Goal: Check status

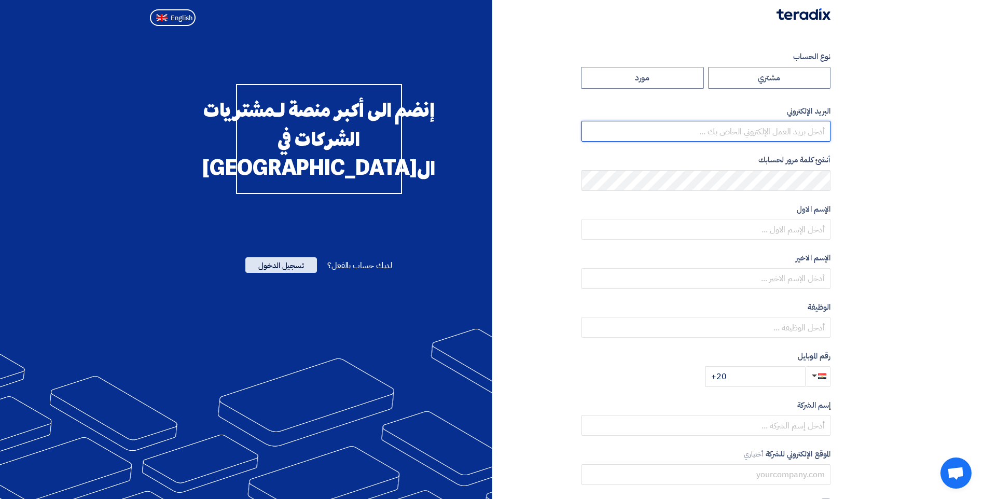
type input "[EMAIL_ADDRESS][PERSON_NAME][DOMAIN_NAME][GEOGRAPHIC_DATA]"
click at [267, 273] on span "تسجيل الدخول" at bounding box center [281, 265] width 72 height 16
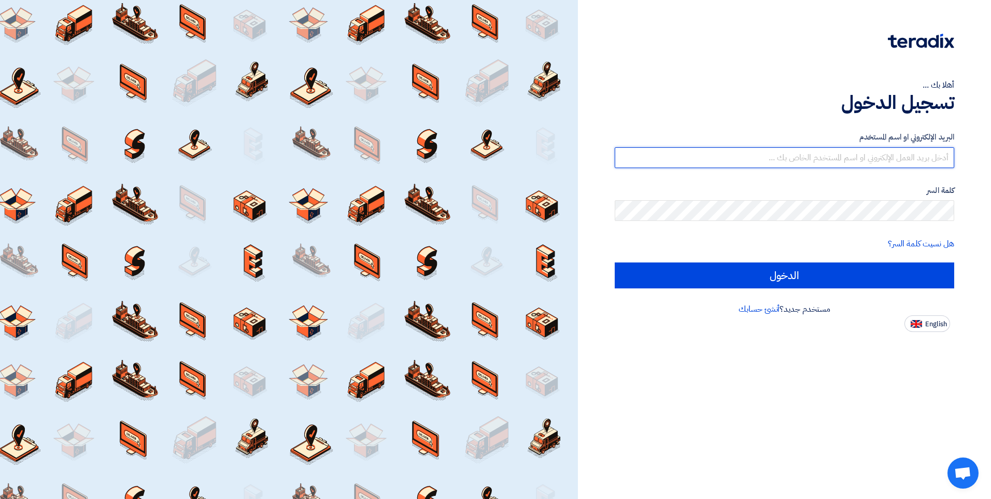
type input "[EMAIL_ADDRESS][PERSON_NAME][DOMAIN_NAME][GEOGRAPHIC_DATA]"
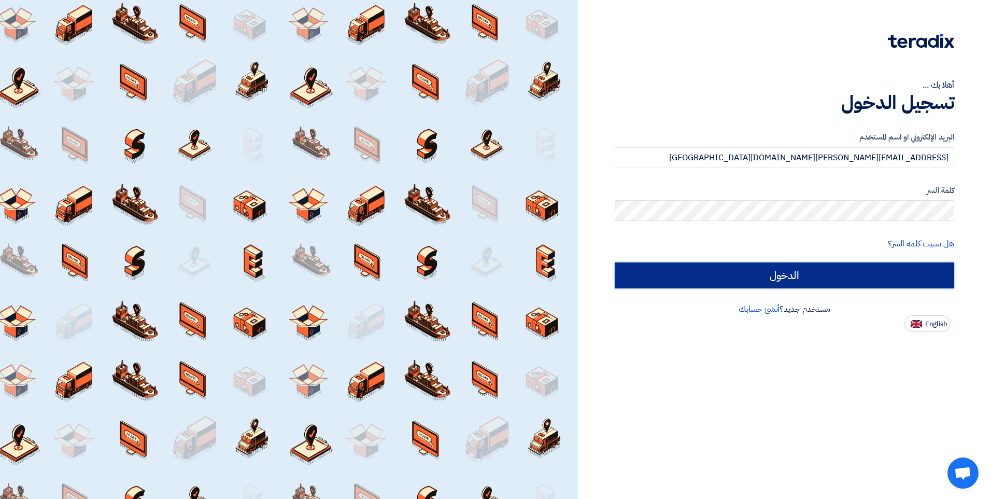
click at [798, 280] on input "الدخول" at bounding box center [785, 275] width 340 height 26
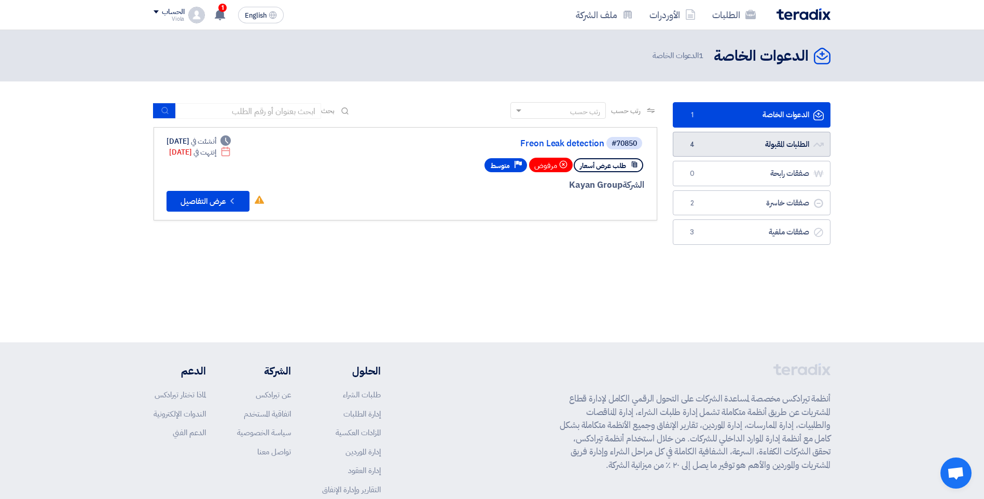
click at [765, 153] on link "الطلبات المقبولة الطلبات المقبولة 4" at bounding box center [752, 144] width 158 height 25
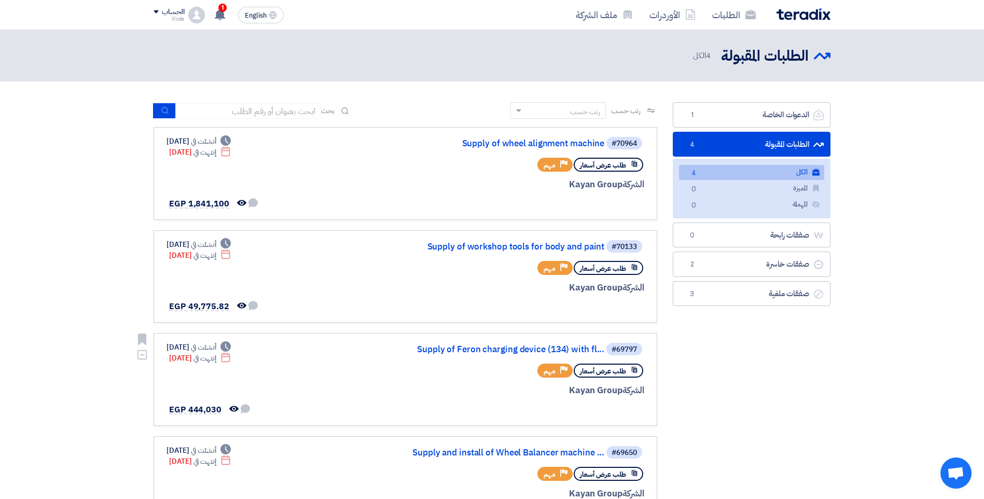
click at [427, 365] on div "طلب عرض أسعار Priority مهم" at bounding box center [519, 370] width 249 height 18
click at [446, 348] on link "Supply of Feron charging device (134) with fl..." at bounding box center [500, 349] width 207 height 9
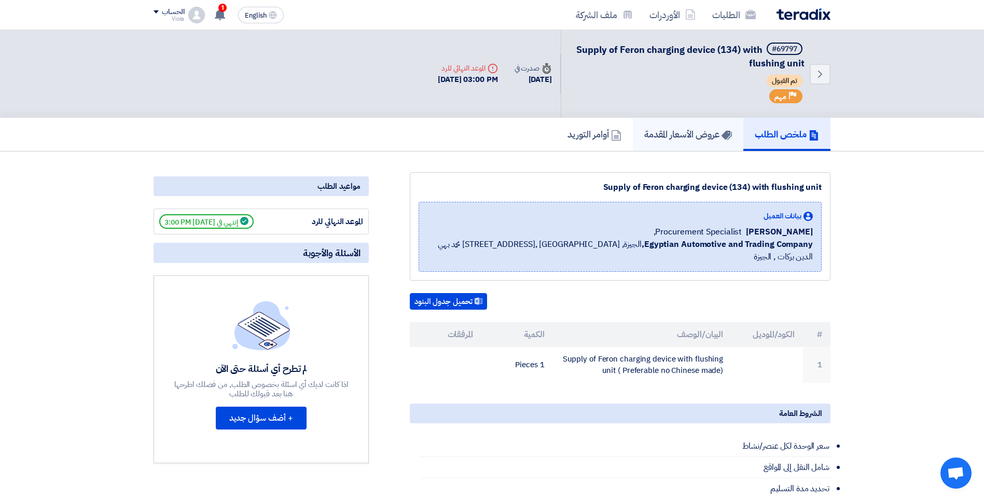
click at [690, 129] on h5 "عروض الأسعار المقدمة" at bounding box center [688, 134] width 88 height 12
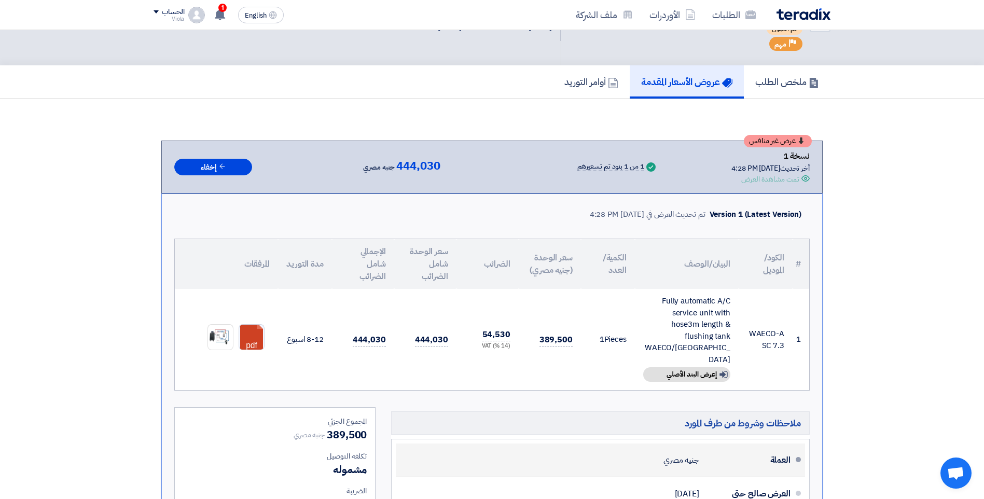
scroll to position [52, 0]
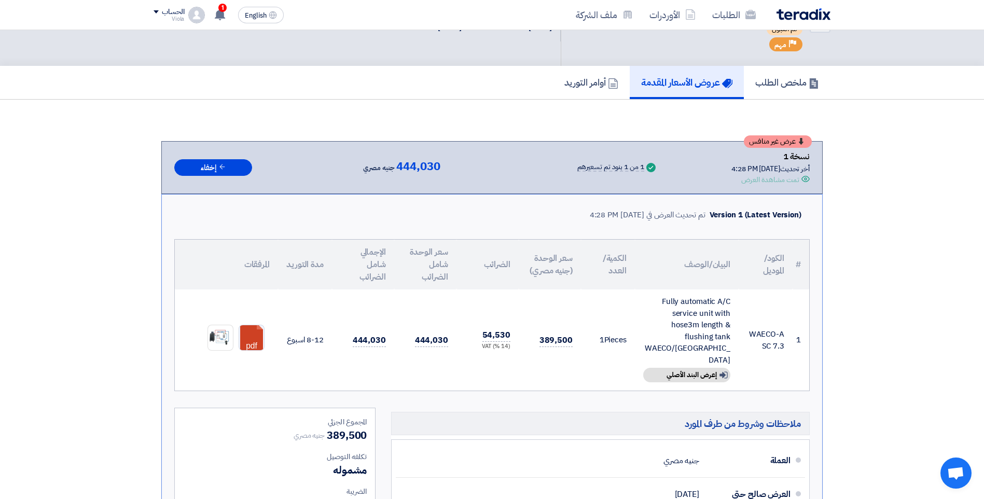
click at [744, 215] on div "Version 1 (Latest Version)" at bounding box center [755, 215] width 92 height 12
click at [650, 211] on div "تم تحديث العرض في [DATE] 4:28 PM" at bounding box center [648, 215] width 116 height 12
click at [591, 213] on div "تم تحديث العرض في [DATE] 4:28 PM" at bounding box center [648, 215] width 116 height 12
click at [774, 332] on td "WAECO-ASC 7.3" at bounding box center [765, 339] width 54 height 101
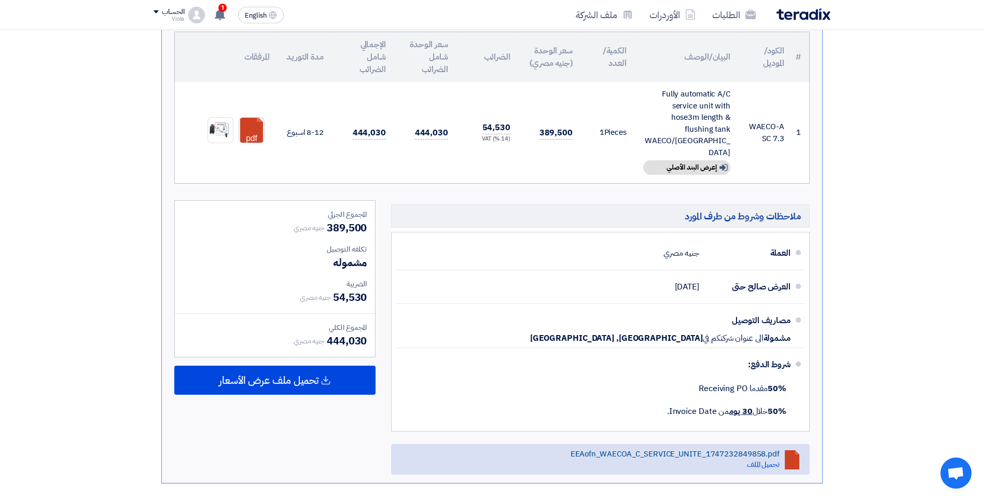
click at [786, 454] on div at bounding box center [792, 461] width 15 height 15
